Goal: Information Seeking & Learning: Learn about a topic

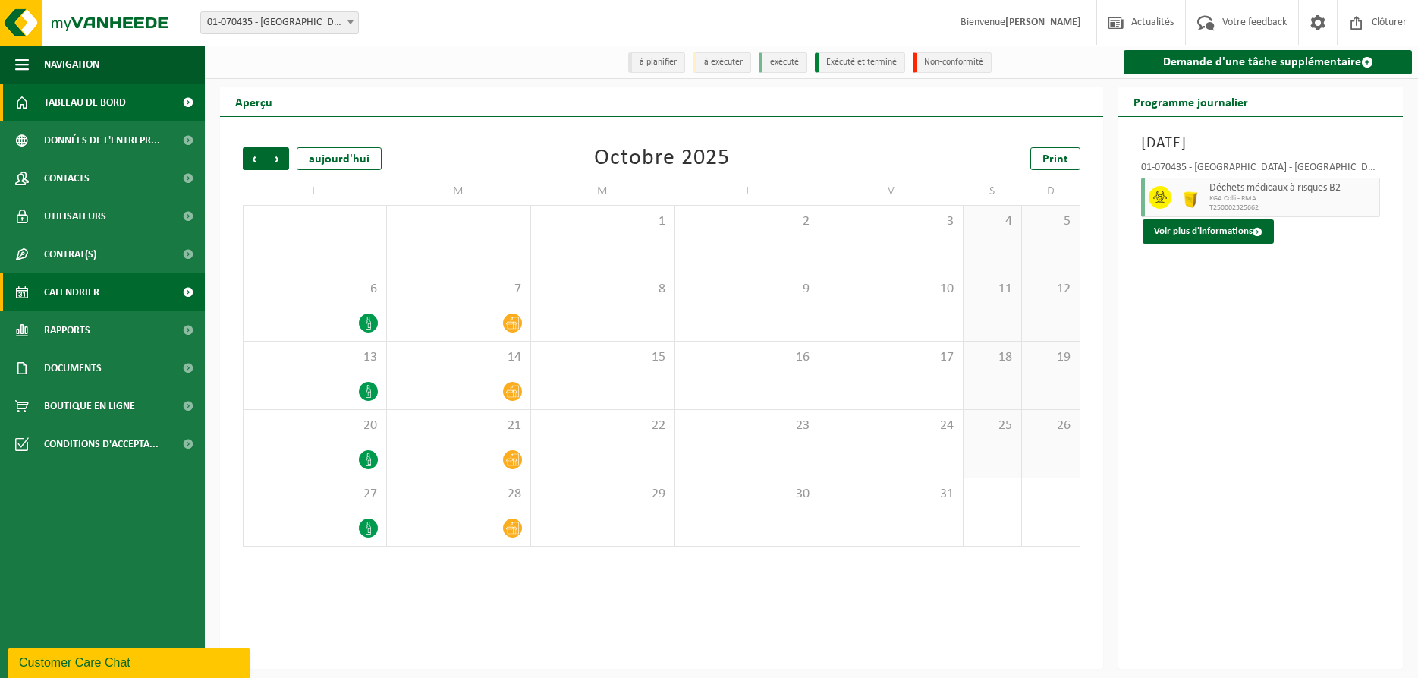
click at [84, 101] on span "Tableau de bord" at bounding box center [85, 102] width 82 height 38
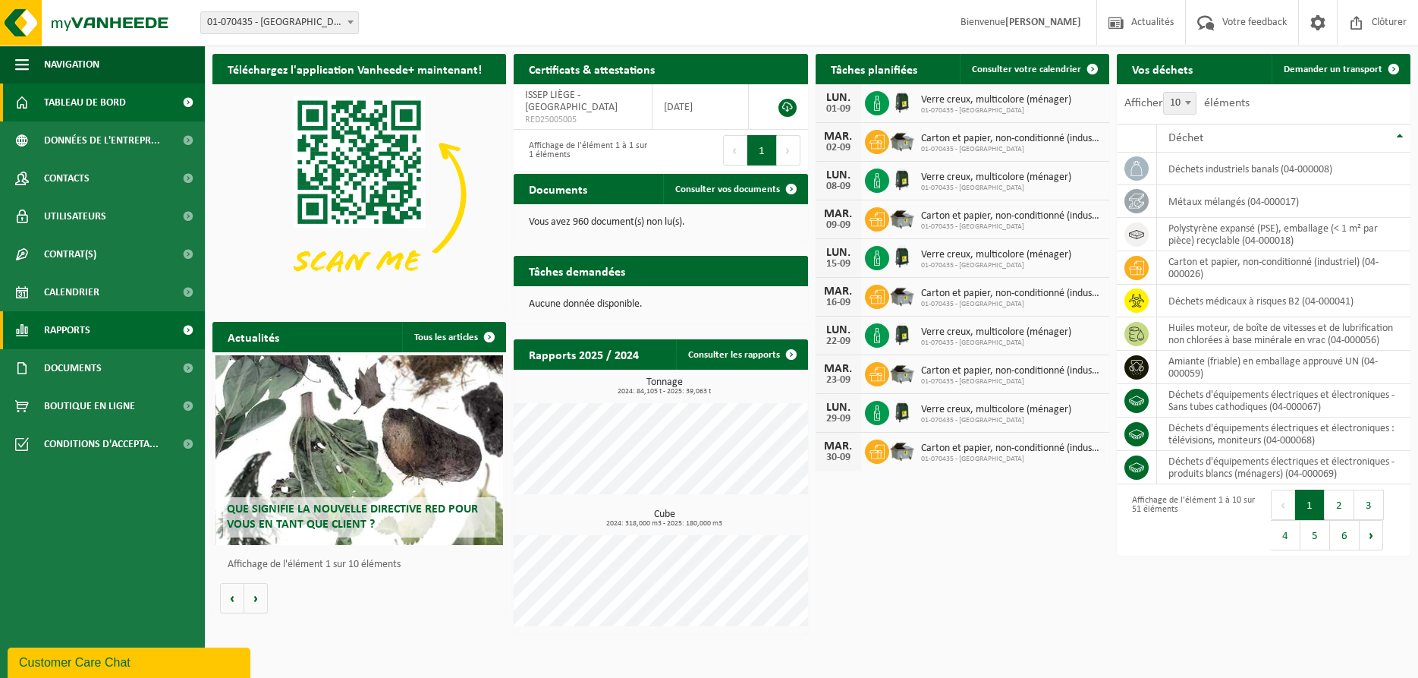
click at [91, 335] on link "Rapports" at bounding box center [102, 330] width 205 height 38
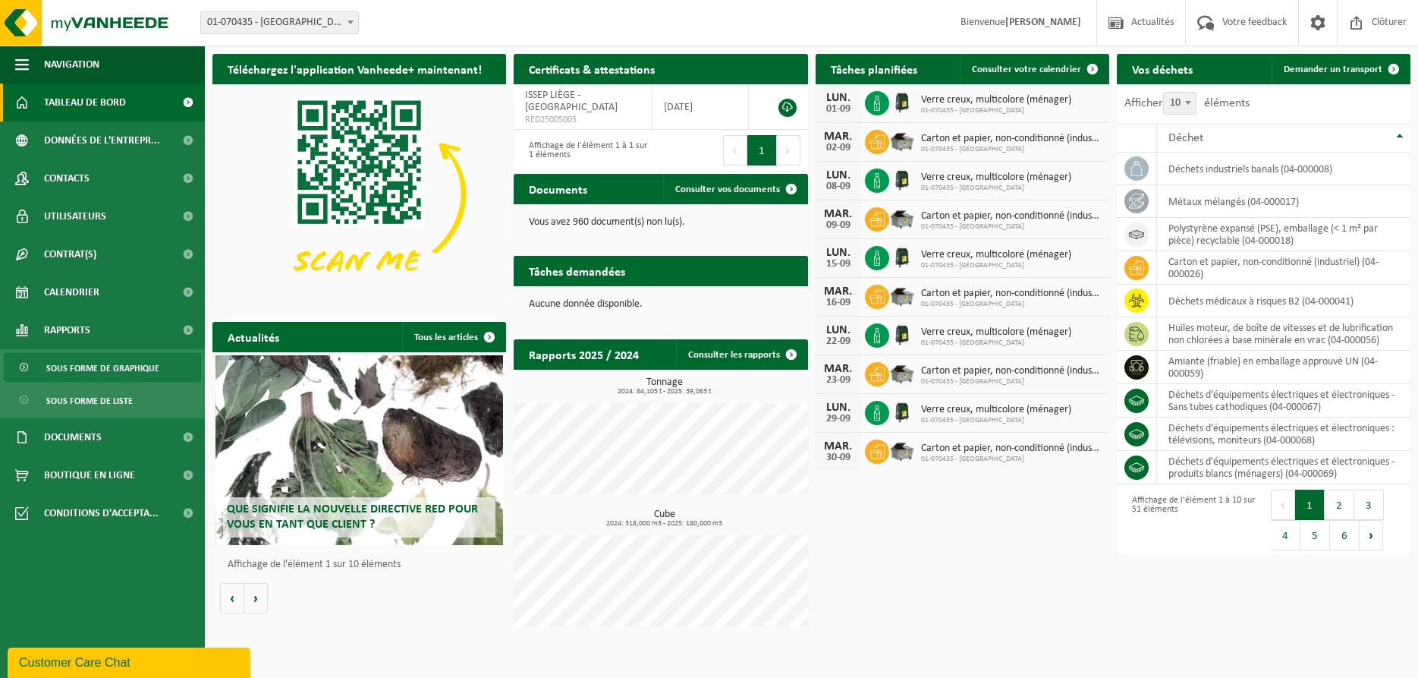
click at [125, 369] on span "Sous forme de graphique" at bounding box center [102, 368] width 113 height 29
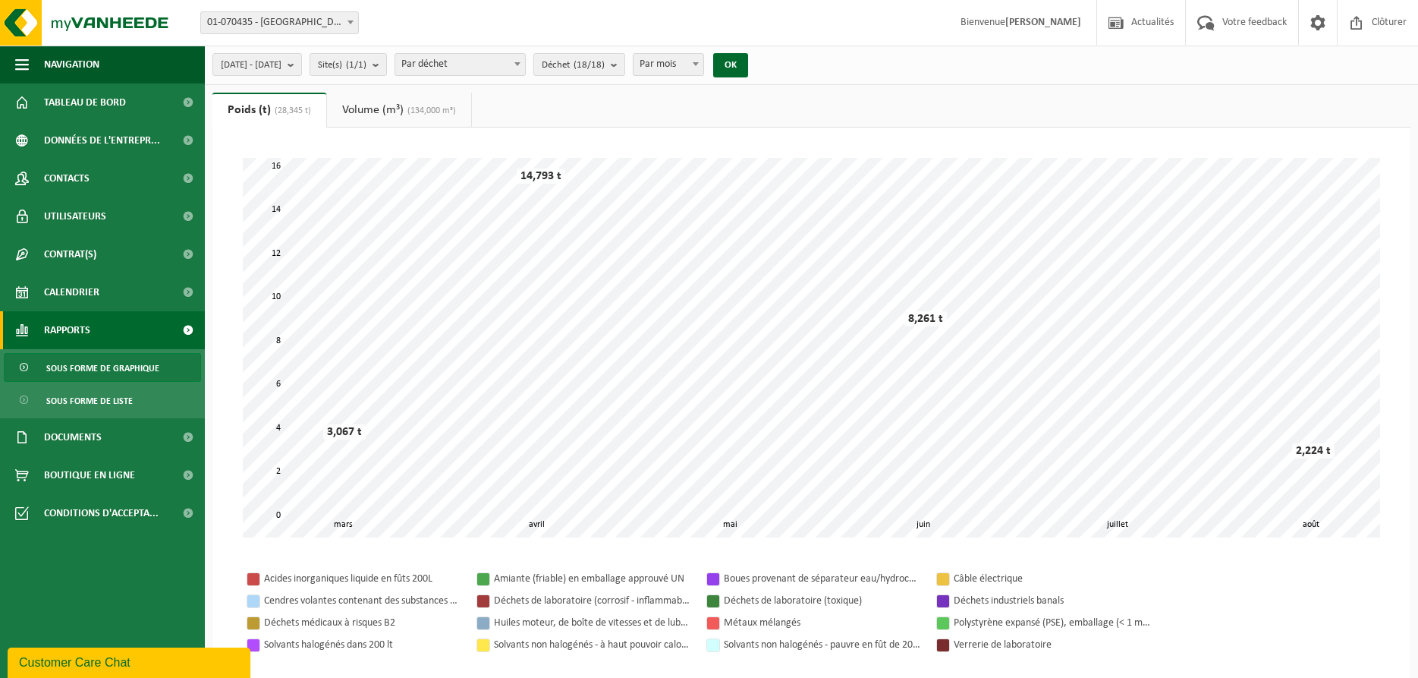
click at [372, 98] on link "Volume (m³) (134,000 m³)" at bounding box center [399, 110] width 144 height 35
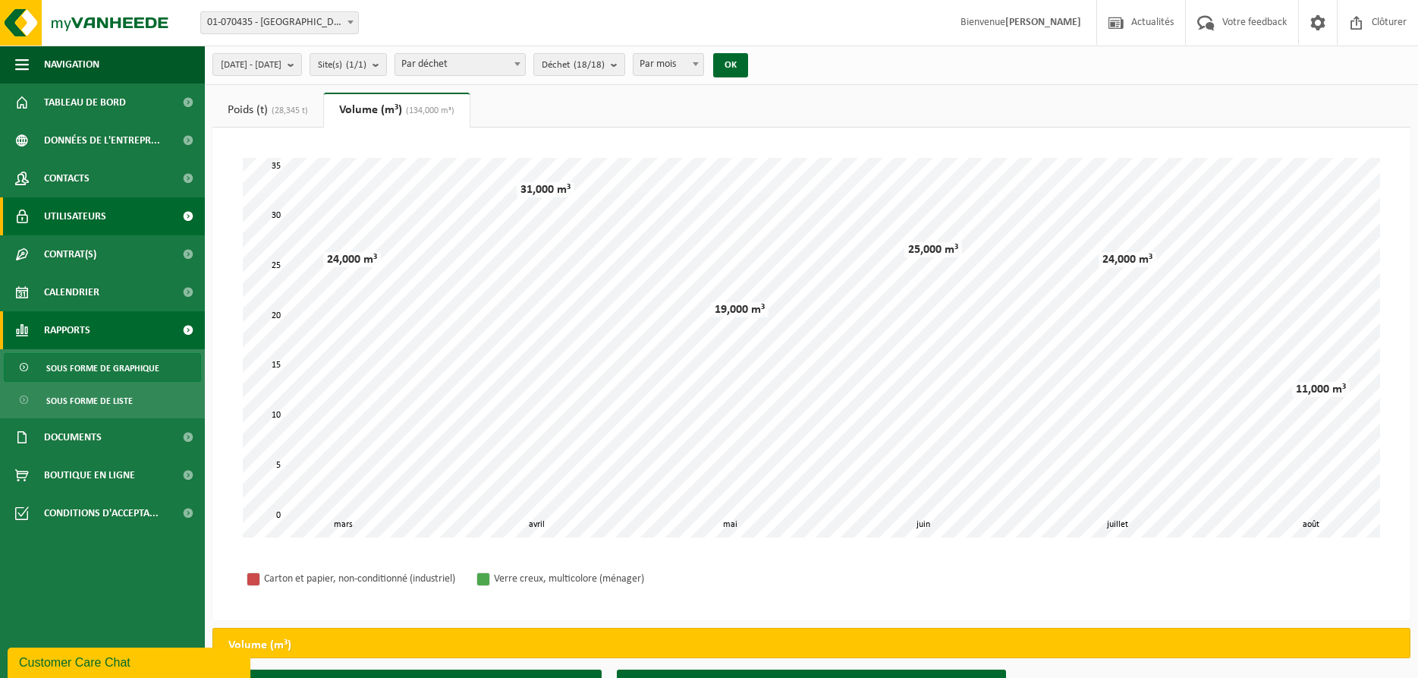
click at [55, 215] on span "Utilisateurs" at bounding box center [75, 216] width 62 height 38
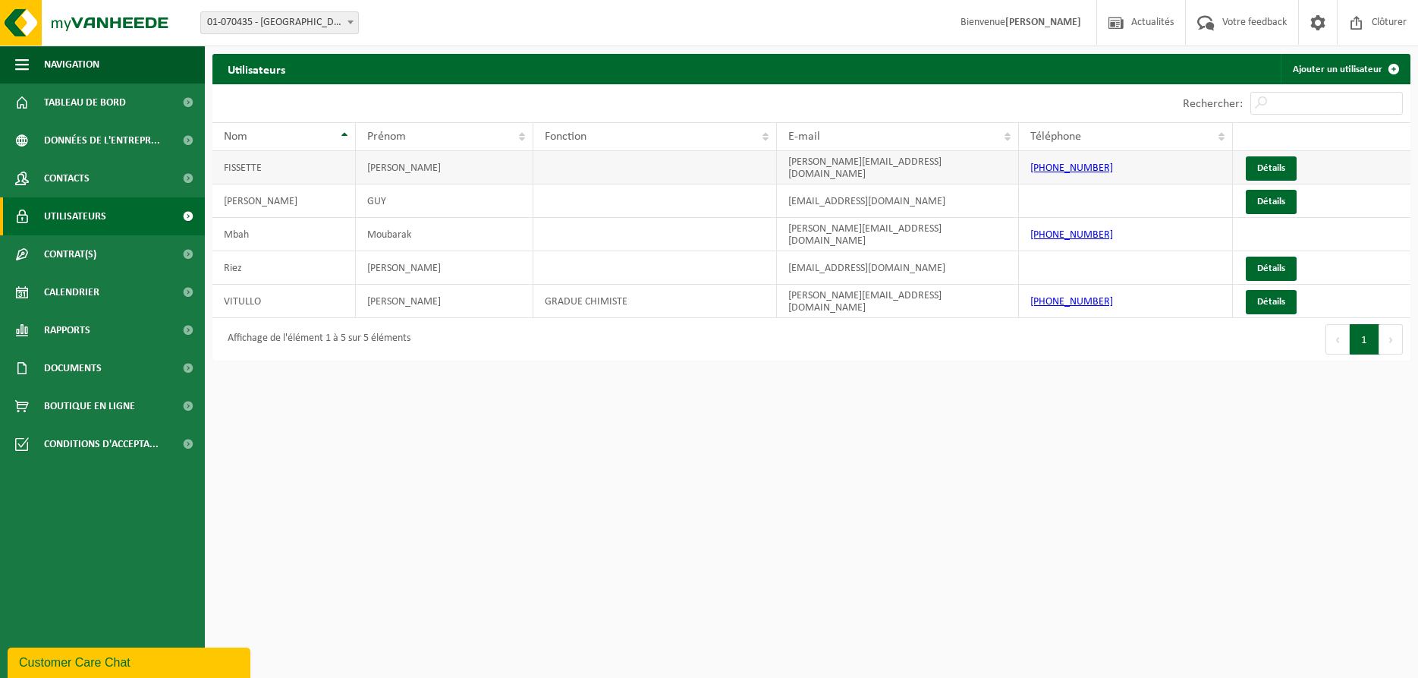
click at [603, 181] on td at bounding box center [655, 167] width 244 height 33
click at [609, 172] on td at bounding box center [655, 167] width 244 height 33
click at [1287, 172] on link "Détails" at bounding box center [1271, 168] width 51 height 24
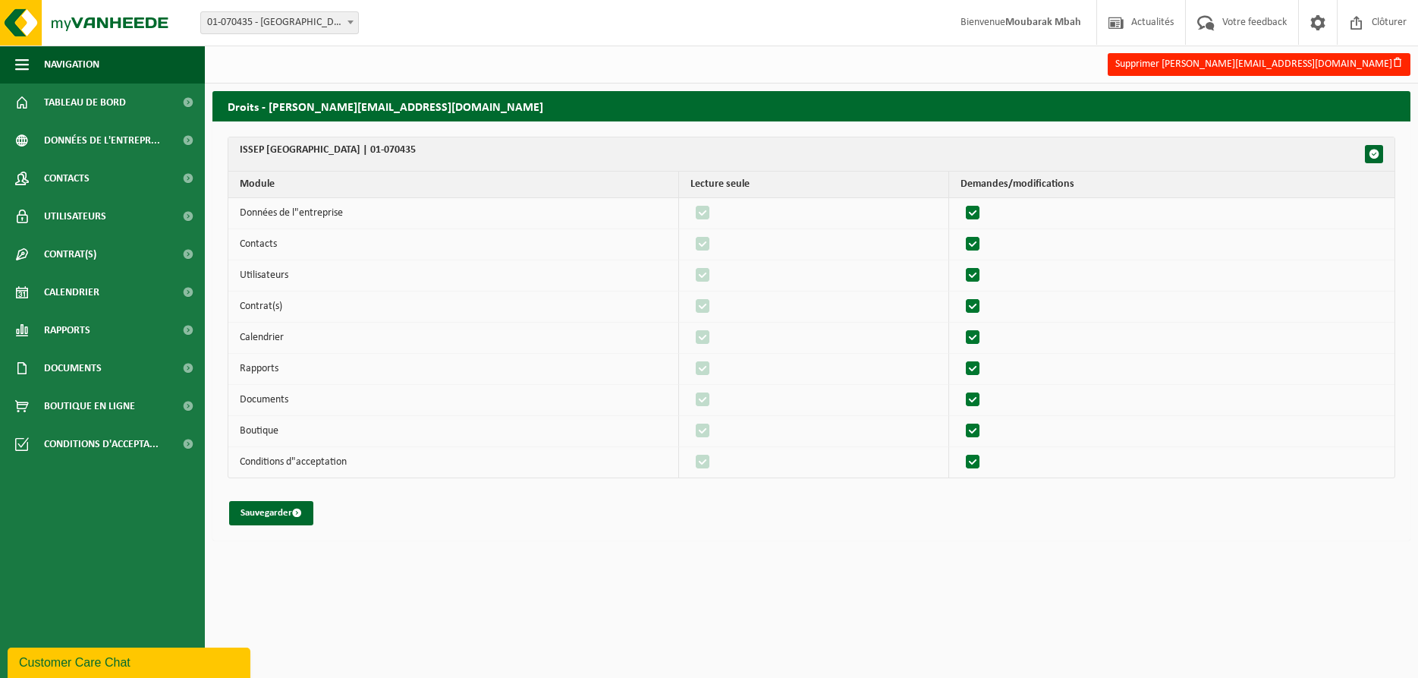
click at [470, 311] on td "Contrat(s)" at bounding box center [453, 306] width 451 height 31
click at [297, 220] on td "Données de l"entreprise" at bounding box center [453, 213] width 451 height 31
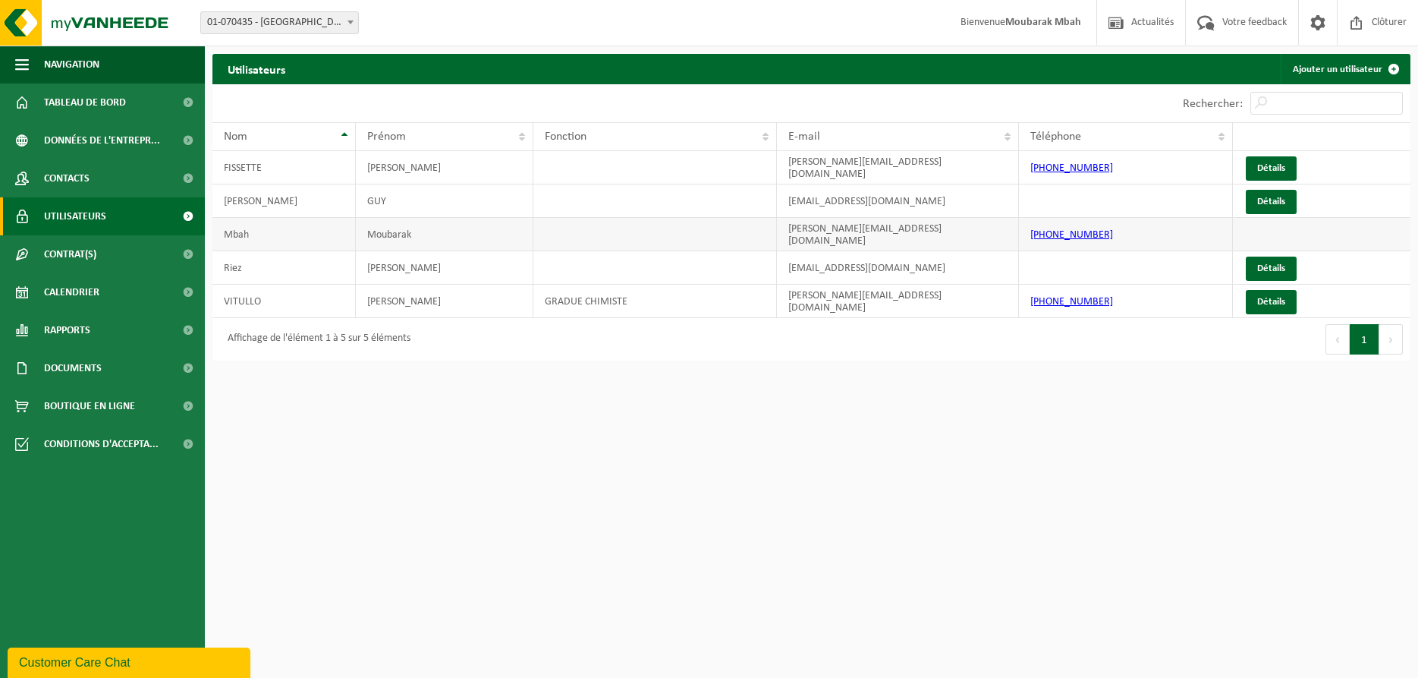
click at [1265, 228] on td at bounding box center [1322, 234] width 178 height 33
click at [1260, 229] on td at bounding box center [1322, 234] width 178 height 33
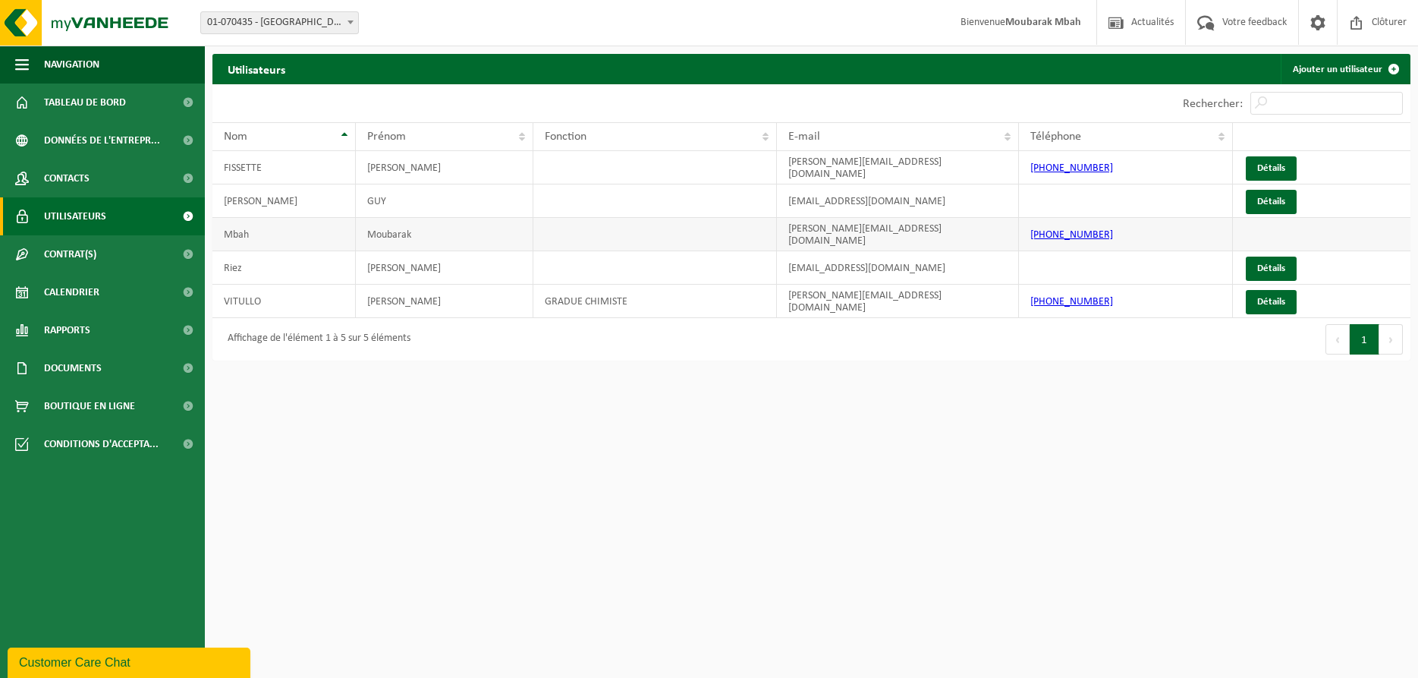
click at [1281, 230] on td at bounding box center [1322, 234] width 178 height 33
click at [61, 252] on span "Contrat(s)" at bounding box center [70, 254] width 52 height 38
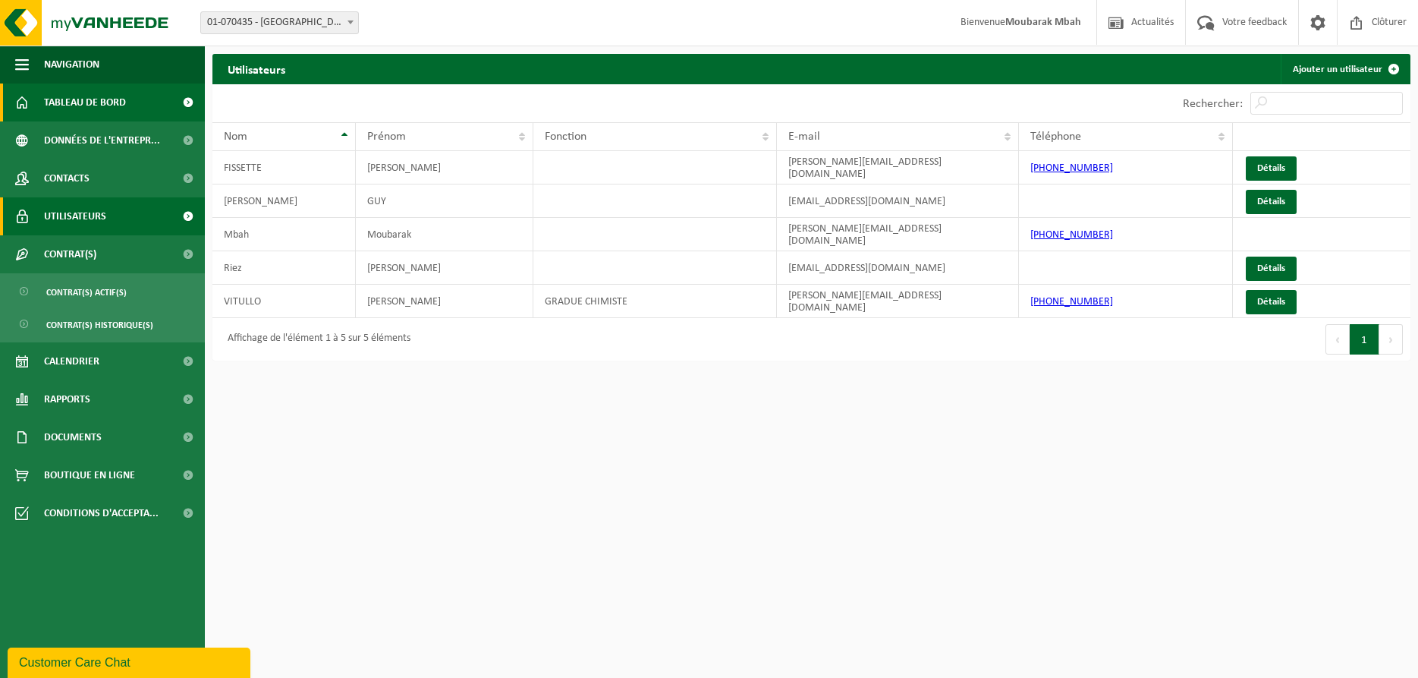
click at [87, 104] on span "Tableau de bord" at bounding box center [85, 102] width 82 height 38
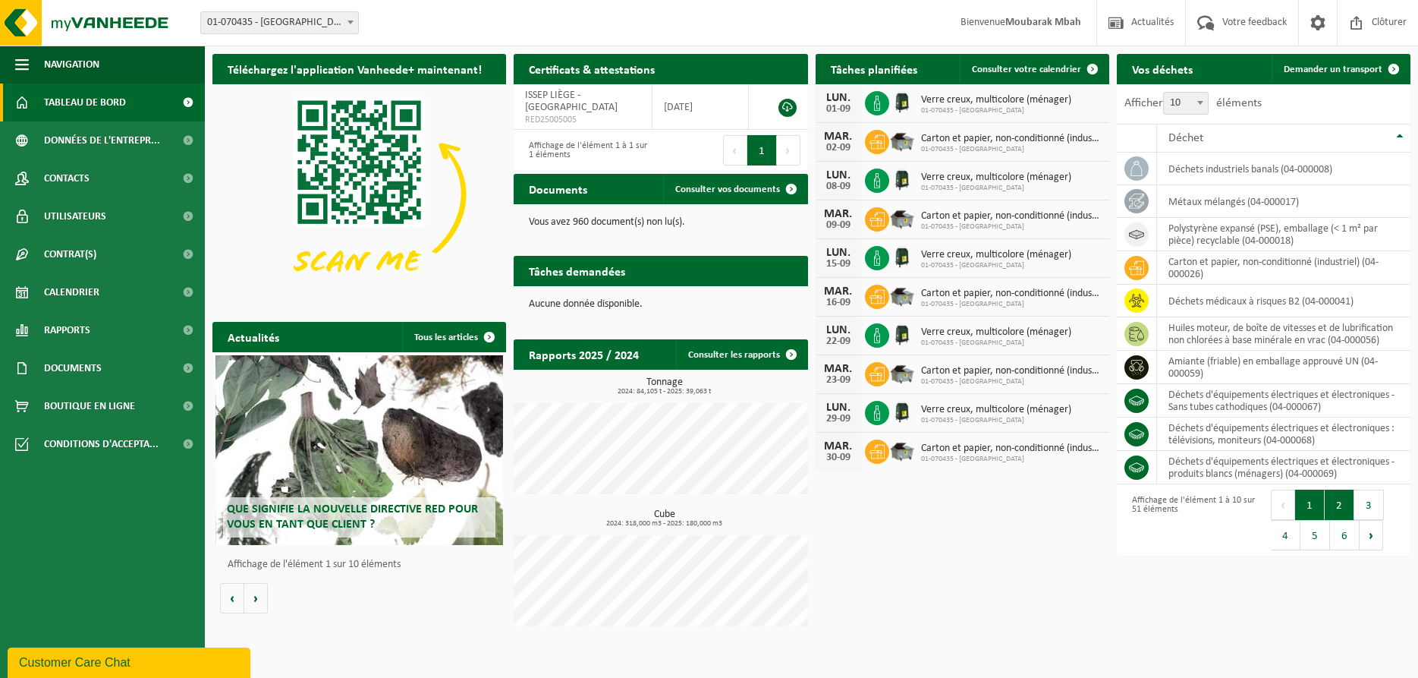
click at [1333, 501] on button "2" at bounding box center [1340, 504] width 30 height 30
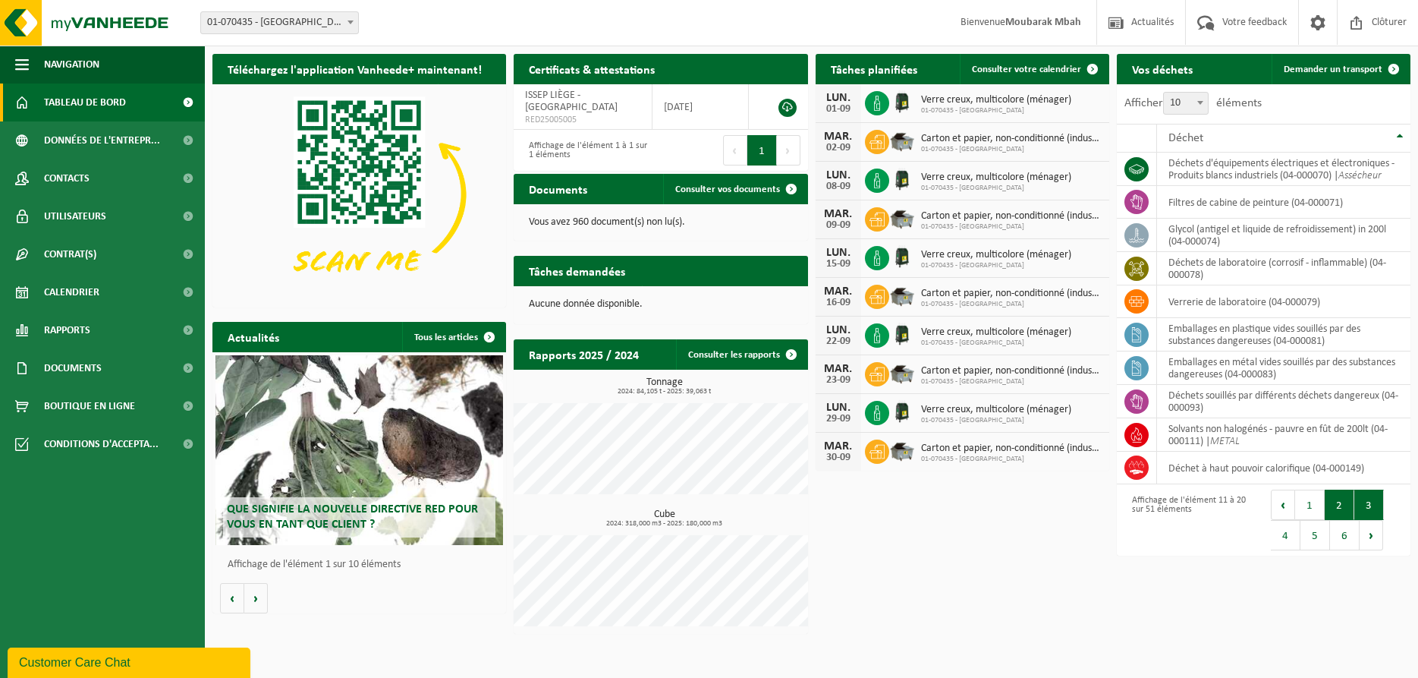
click at [1376, 507] on button "3" at bounding box center [1370, 504] width 30 height 30
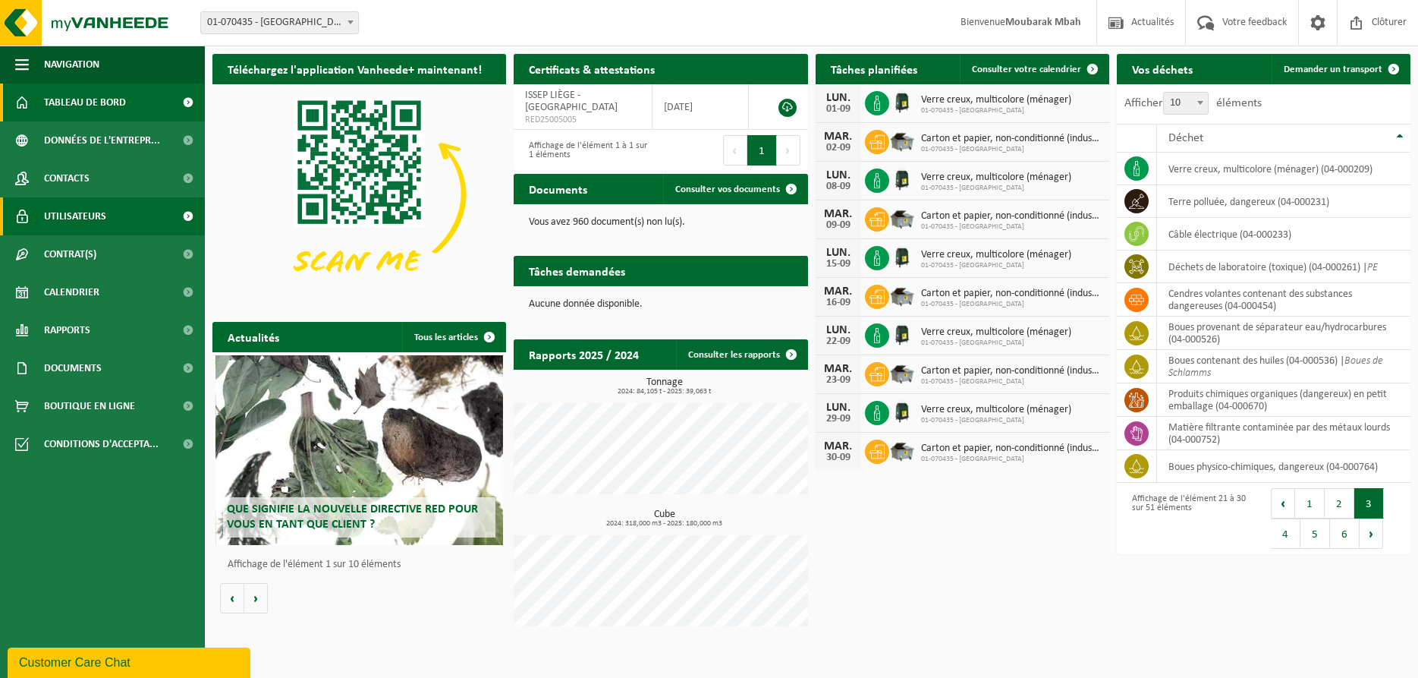
click at [124, 213] on link "Utilisateurs" at bounding box center [102, 216] width 205 height 38
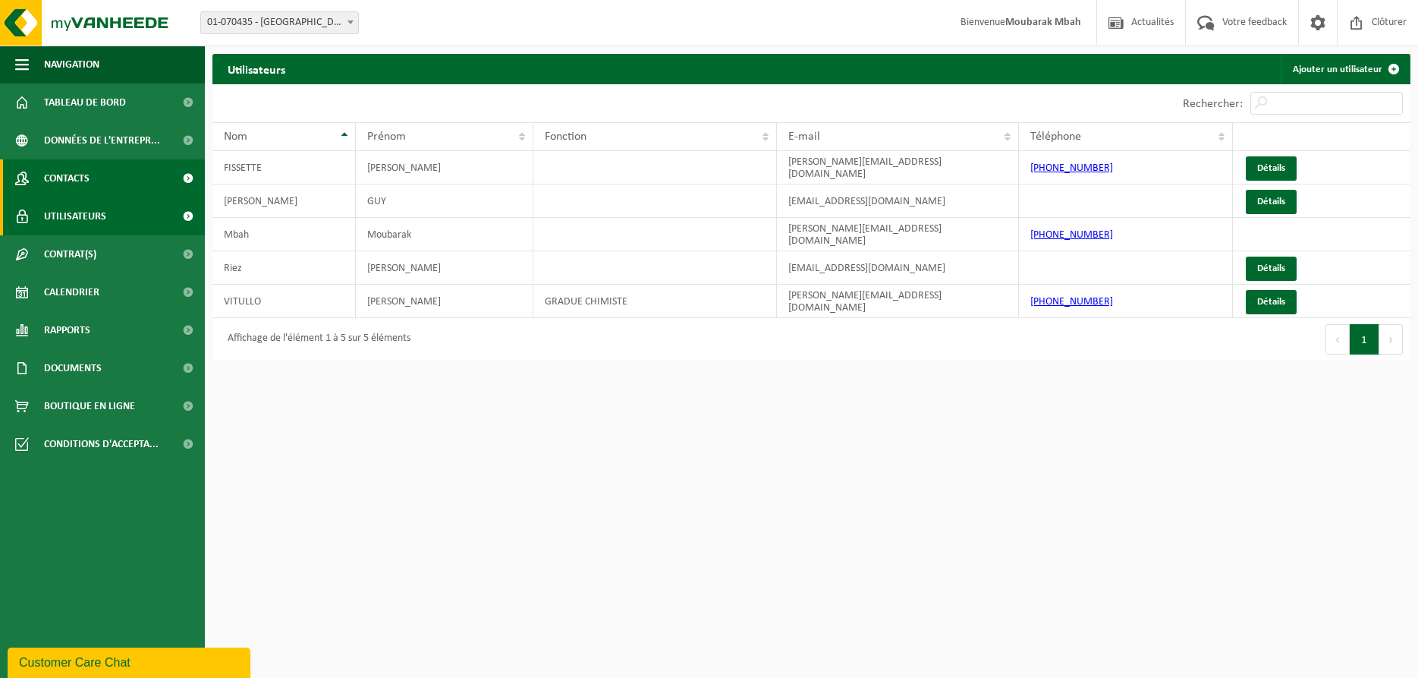
click at [106, 174] on link "Contacts" at bounding box center [102, 178] width 205 height 38
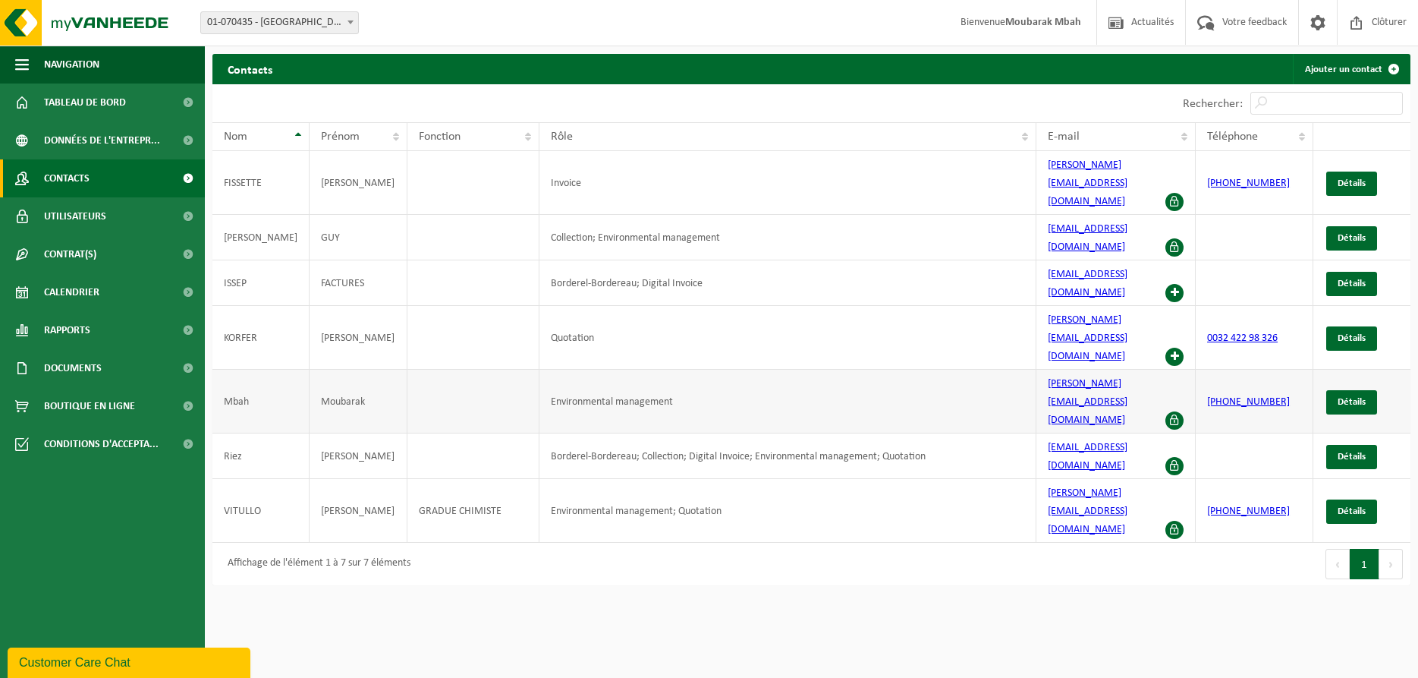
click at [620, 370] on td "Environmental management" at bounding box center [788, 402] width 497 height 64
click at [498, 140] on div "Fonction" at bounding box center [469, 137] width 101 height 12
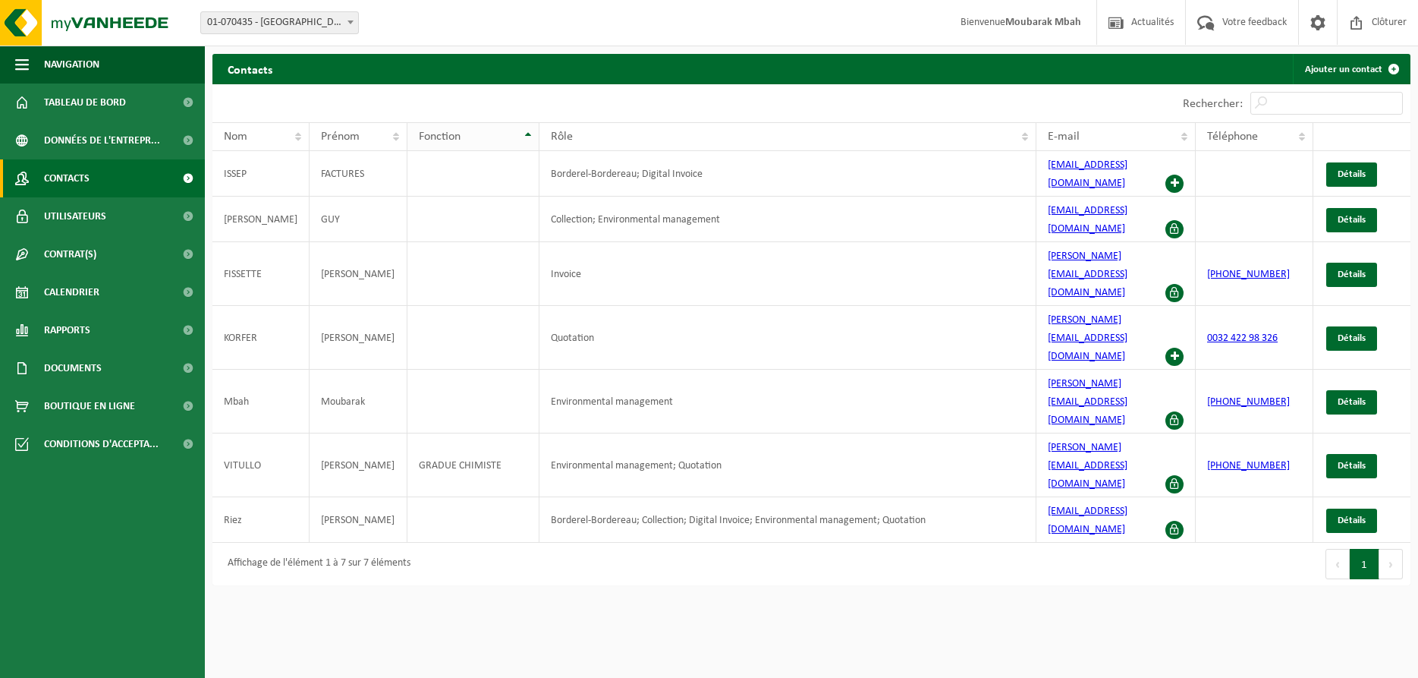
click at [496, 134] on div "Fonction" at bounding box center [469, 137] width 101 height 12
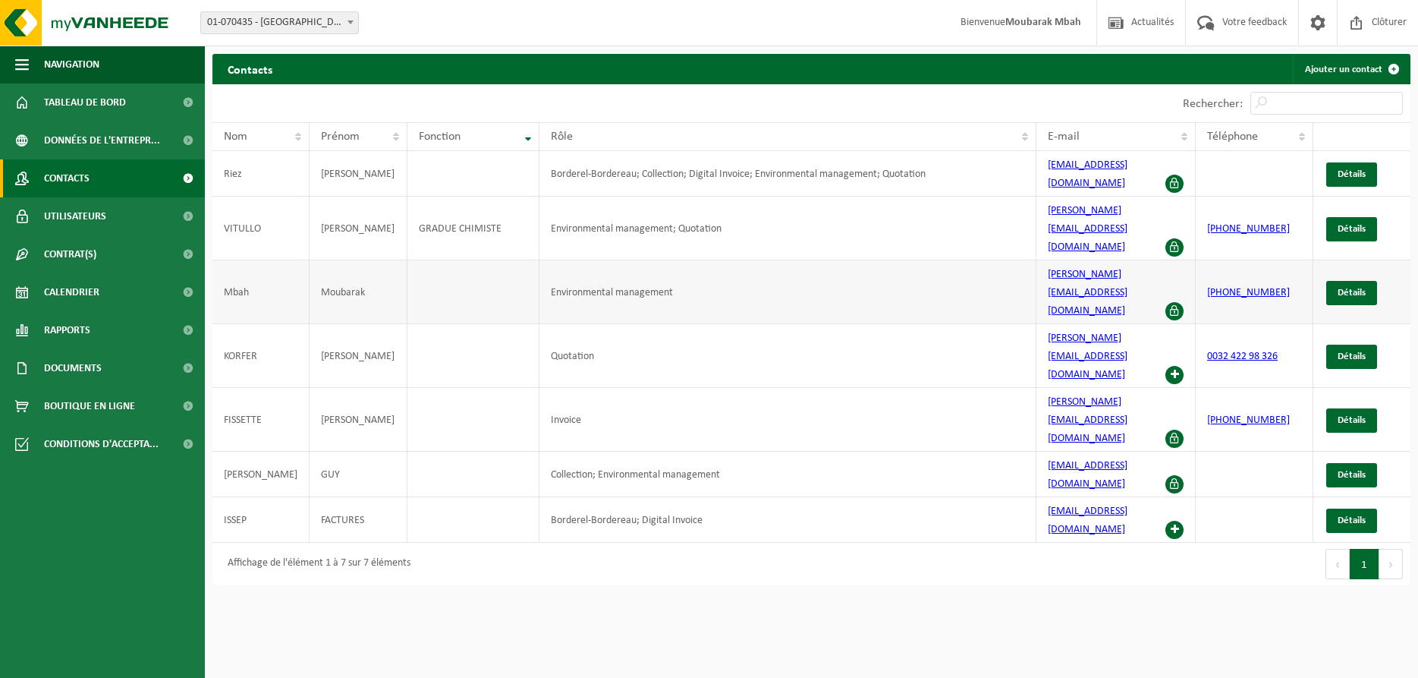
click at [1177, 302] on span at bounding box center [1175, 311] width 18 height 18
click at [1348, 288] on span "Détails" at bounding box center [1352, 293] width 28 height 10
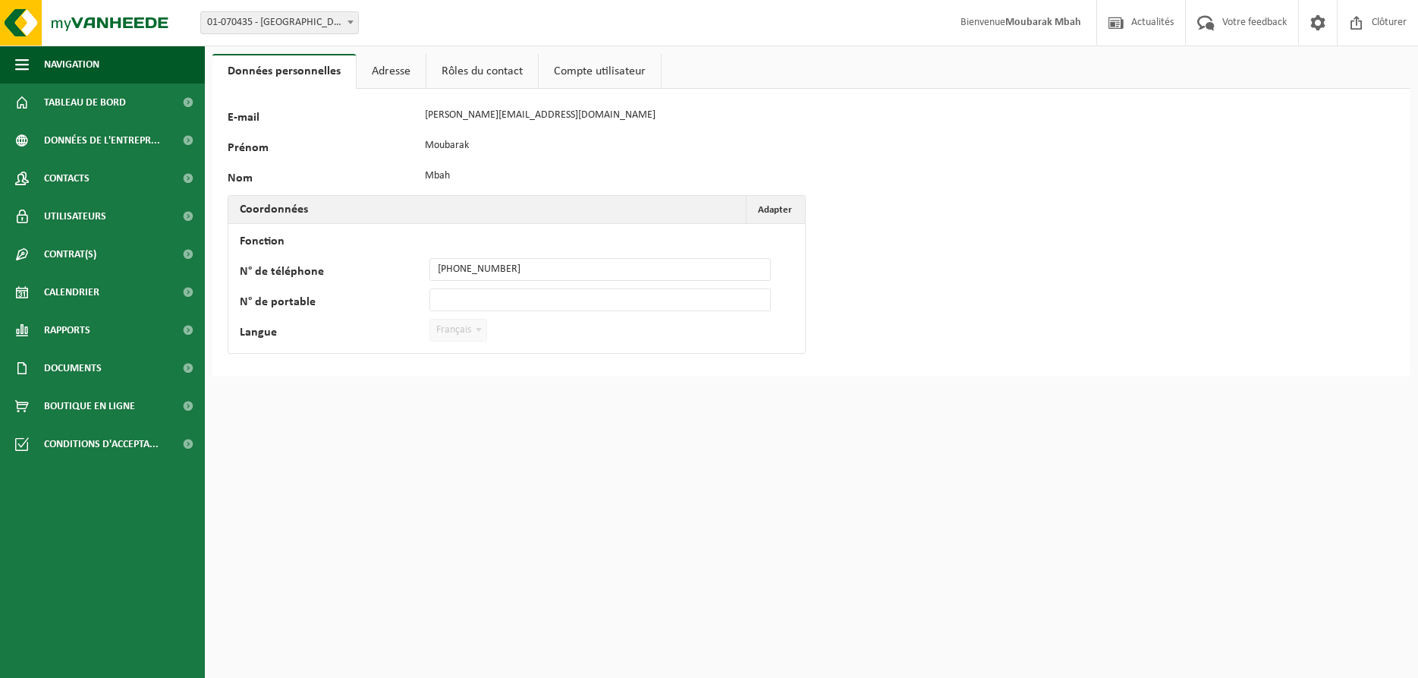
click at [392, 71] on link "Adresse" at bounding box center [391, 71] width 69 height 35
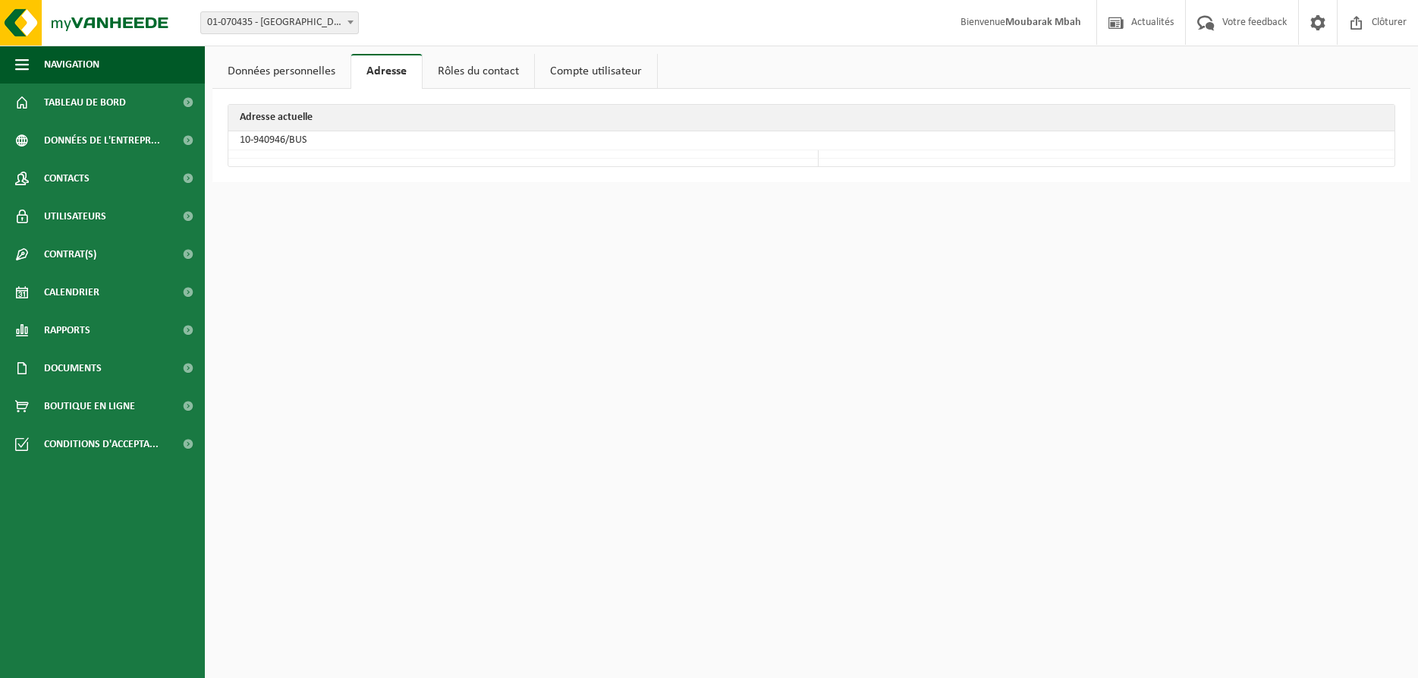
click at [496, 70] on link "Rôles du contact" at bounding box center [479, 71] width 112 height 35
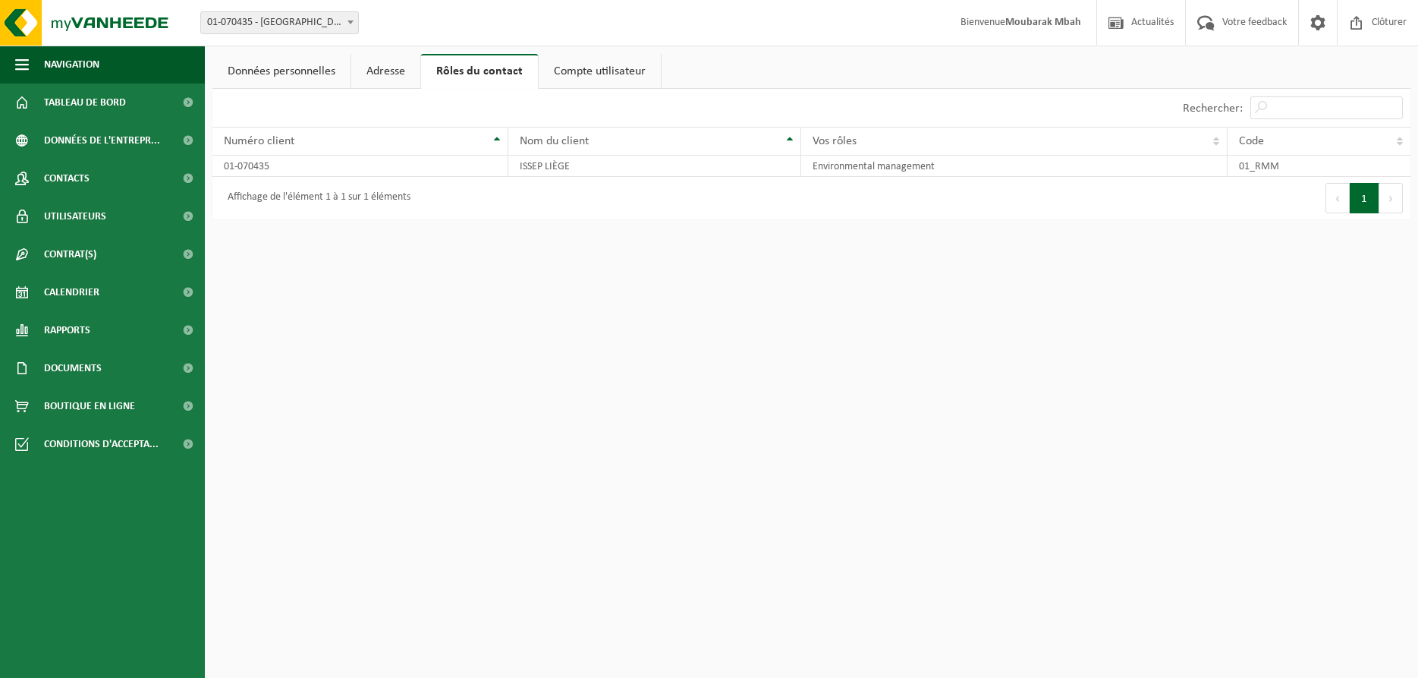
click at [611, 71] on link "Compte utilisateur" at bounding box center [600, 71] width 122 height 35
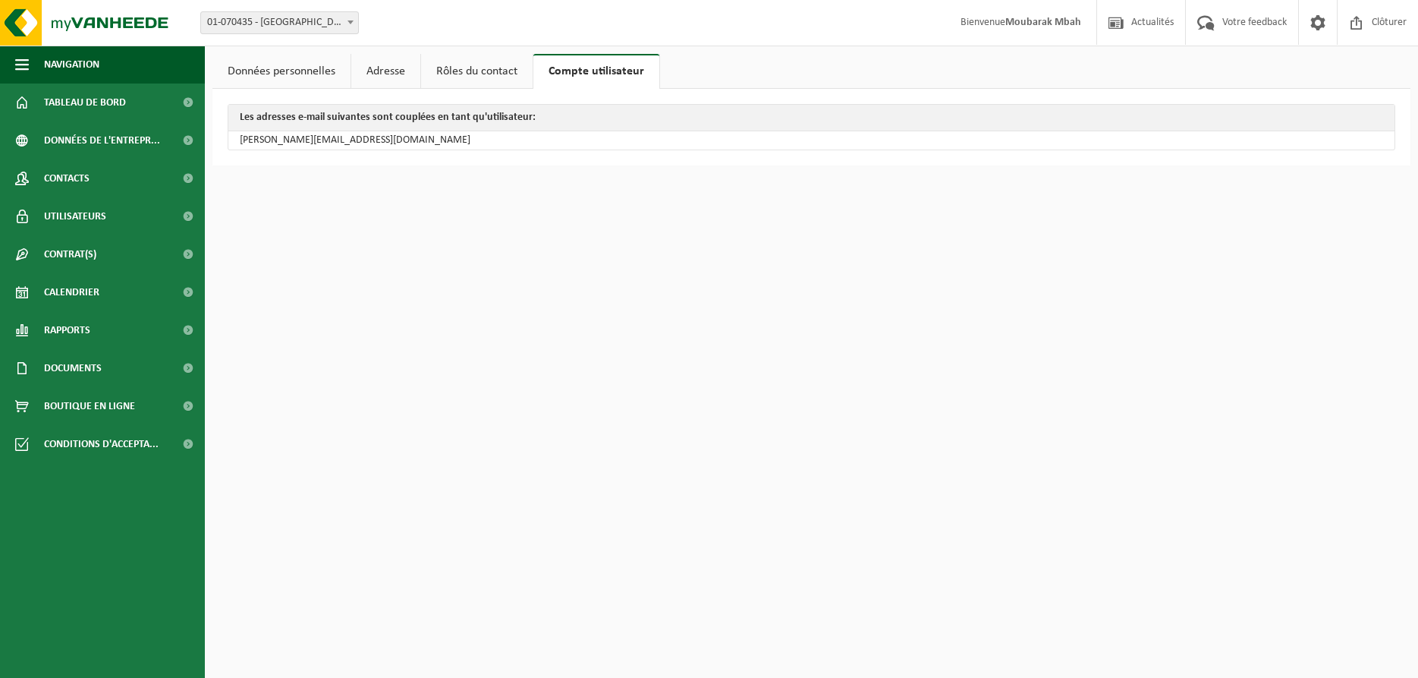
click at [307, 75] on link "Données personnelles" at bounding box center [281, 71] width 138 height 35
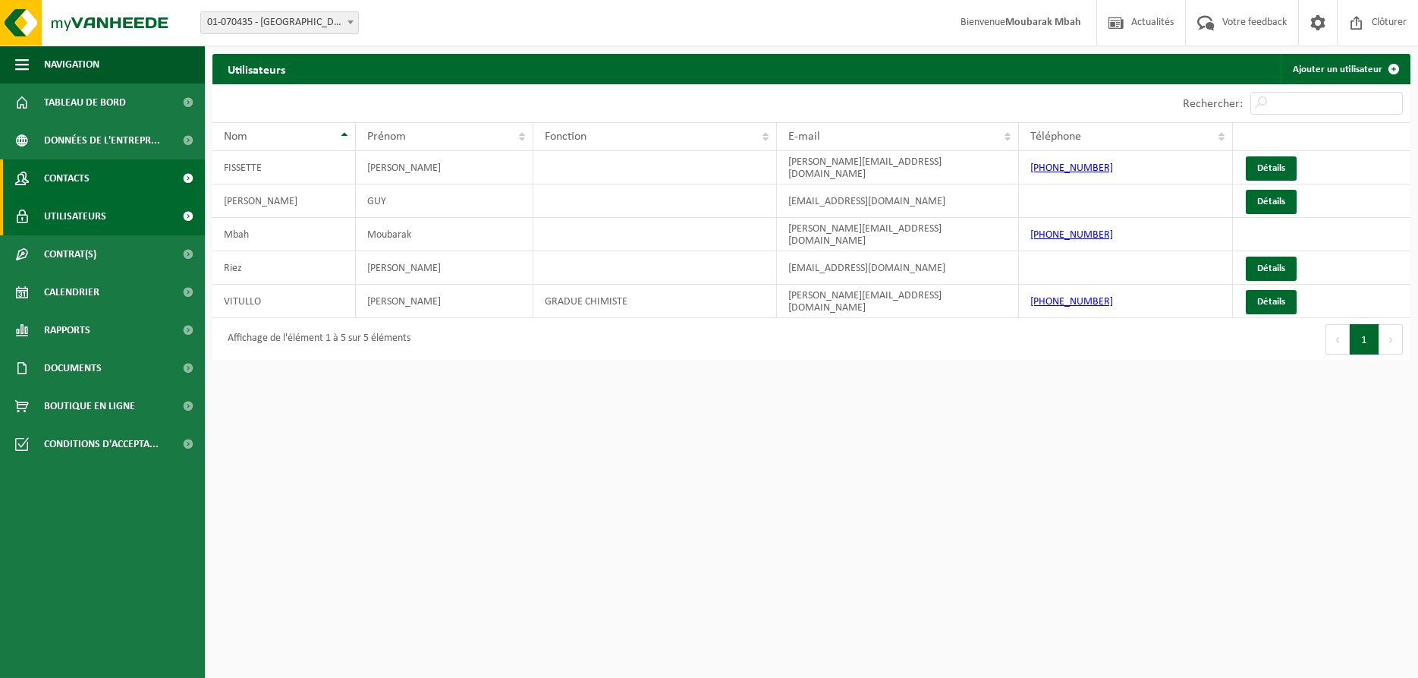
click at [91, 174] on link "Contacts" at bounding box center [102, 178] width 205 height 38
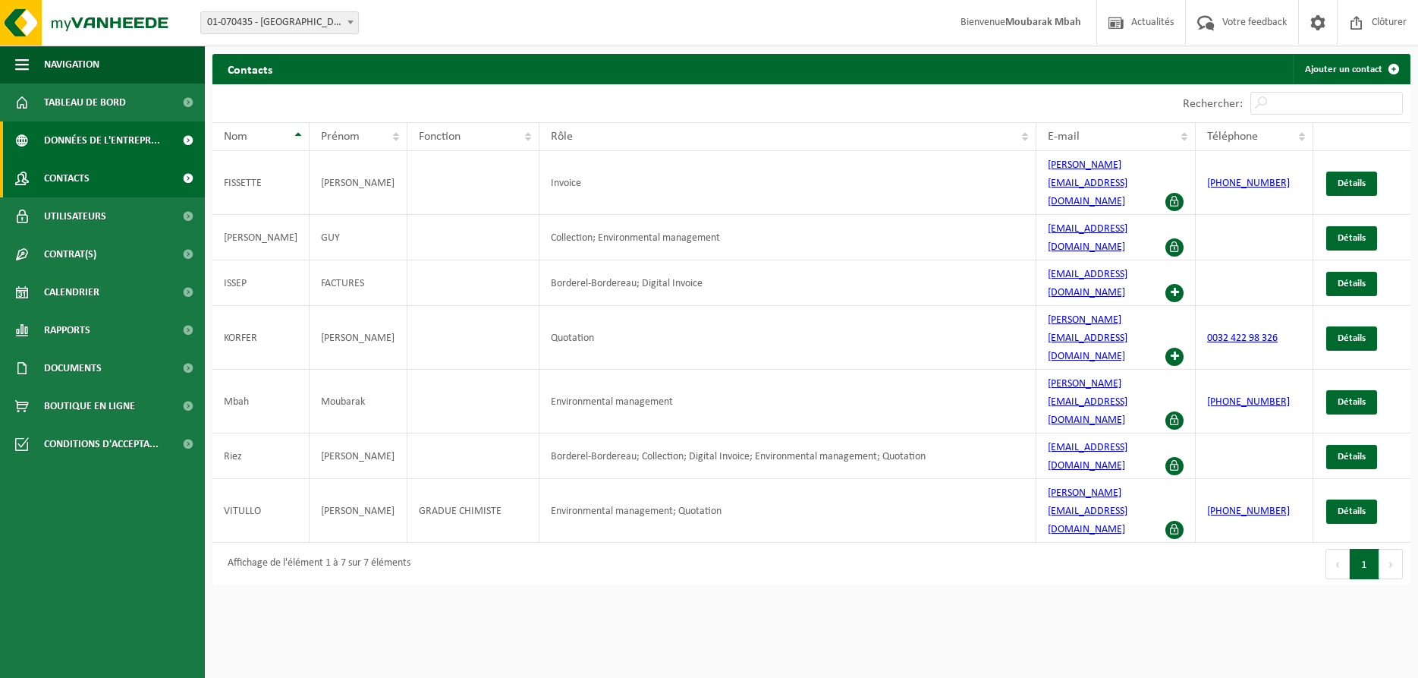
click at [111, 141] on span "Données de l'entrepr..." at bounding box center [102, 140] width 116 height 38
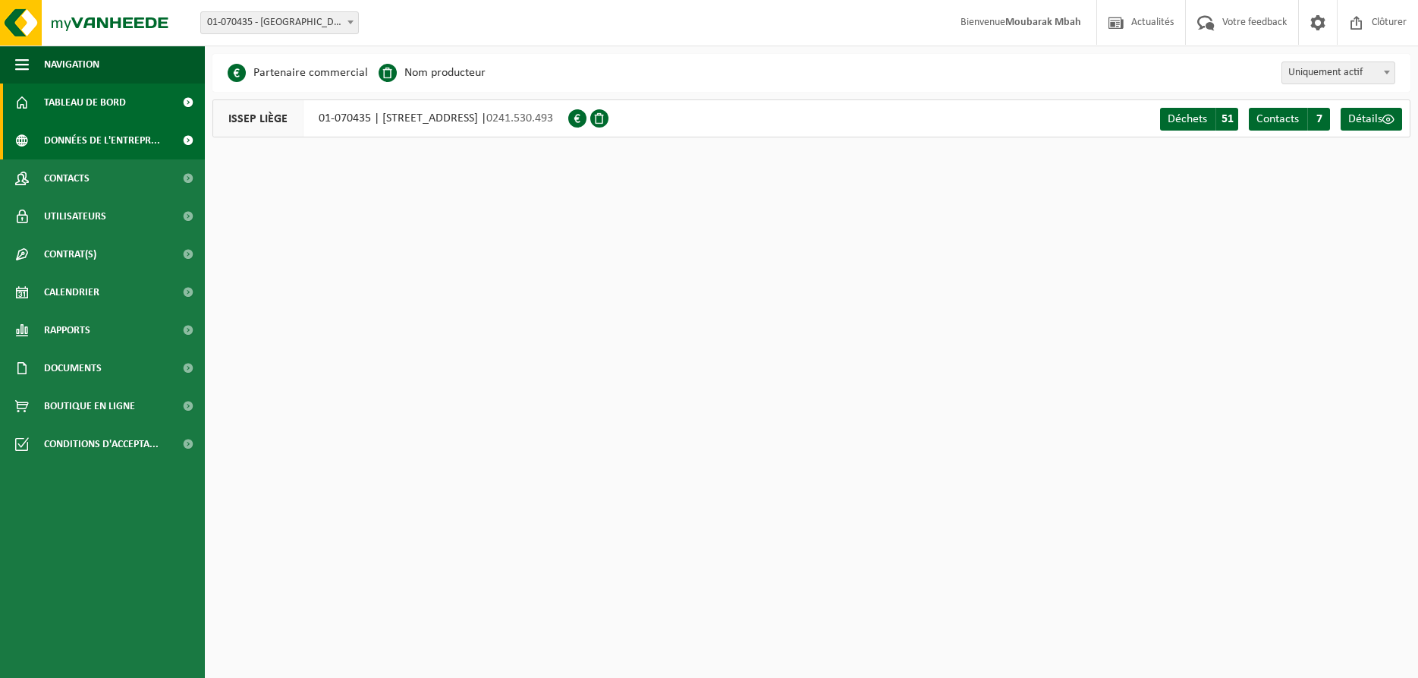
click at [61, 93] on span "Tableau de bord" at bounding box center [85, 102] width 82 height 38
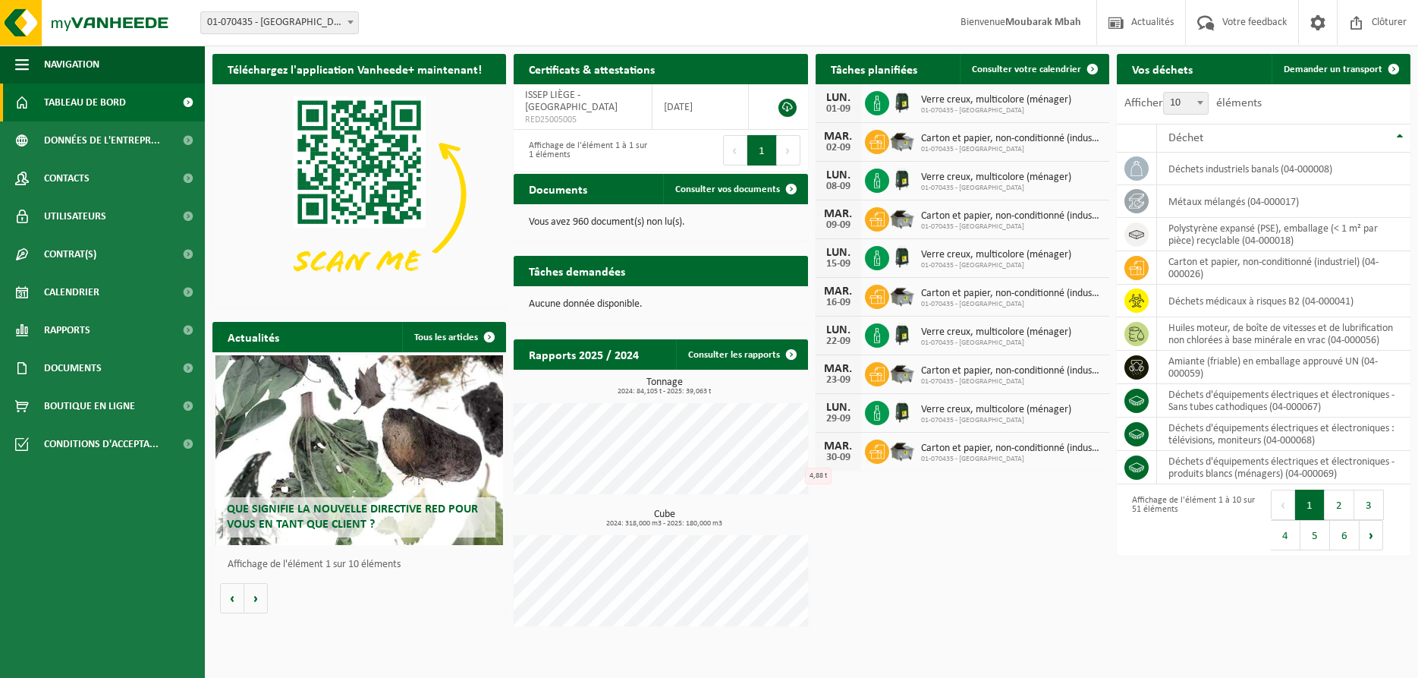
click at [1115, 61] on div "Vos déchets Demander un transport Afficher 10 25 50 100 10 éléments Déchet déch…" at bounding box center [1263, 304] width 301 height 517
drag, startPoint x: 1112, startPoint y: 51, endPoint x: 1131, endPoint y: 183, distance: 133.5
click at [1131, 183] on div "Téléchargez l'application Vanheede+ maintenant! Cachez Certificats & attestatio…" at bounding box center [812, 343] width 1206 height 595
click at [1003, 557] on div "Téléchargez l'application Vanheede+ maintenant! Cachez Certificats & attestatio…" at bounding box center [812, 343] width 1206 height 595
drag, startPoint x: 1112, startPoint y: 59, endPoint x: 1115, endPoint y: 82, distance: 22.9
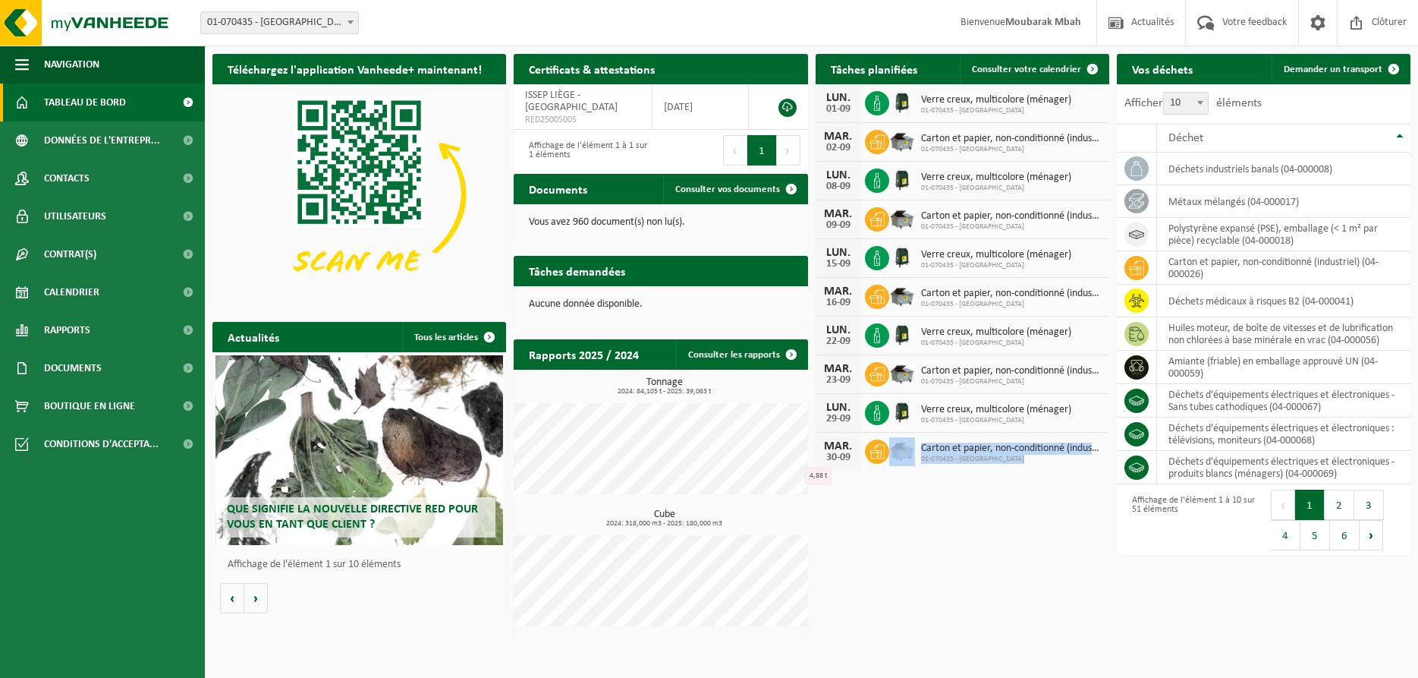
click at [1115, 82] on div "Téléchargez l'application Vanheede+ maintenant! Cachez Certificats & attestatio…" at bounding box center [812, 343] width 1206 height 595
click at [957, 603] on div "Téléchargez l'application Vanheede+ maintenant! Cachez Certificats & attestatio…" at bounding box center [812, 343] width 1206 height 595
